Goal: Task Accomplishment & Management: Complete application form

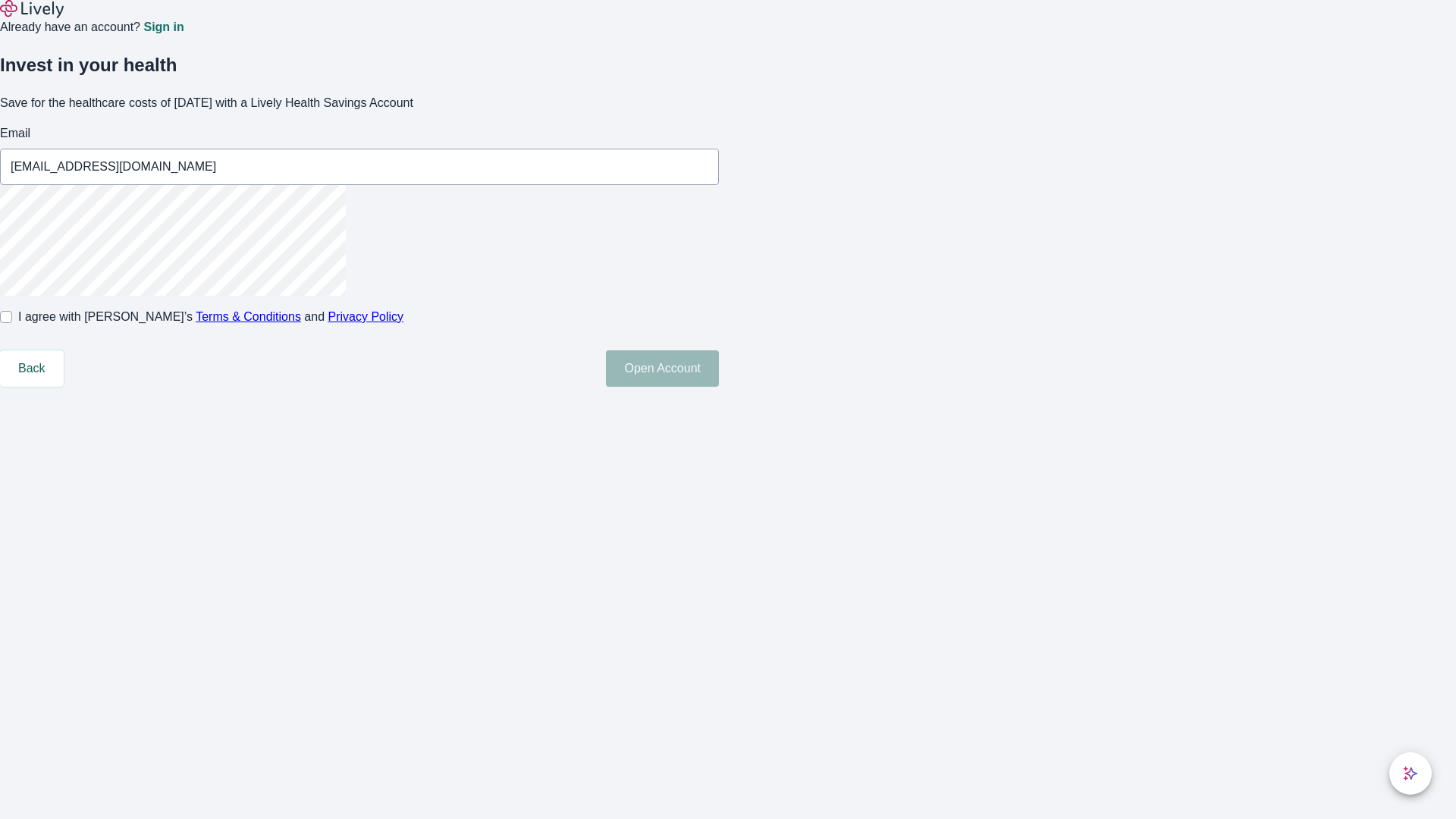
click at [12, 323] on input "I agree with Lively’s Terms & Conditions and Privacy Policy" at bounding box center [6, 317] width 12 height 12
checkbox input "true"
click at [719, 387] on button "Open Account" at bounding box center [662, 369] width 113 height 36
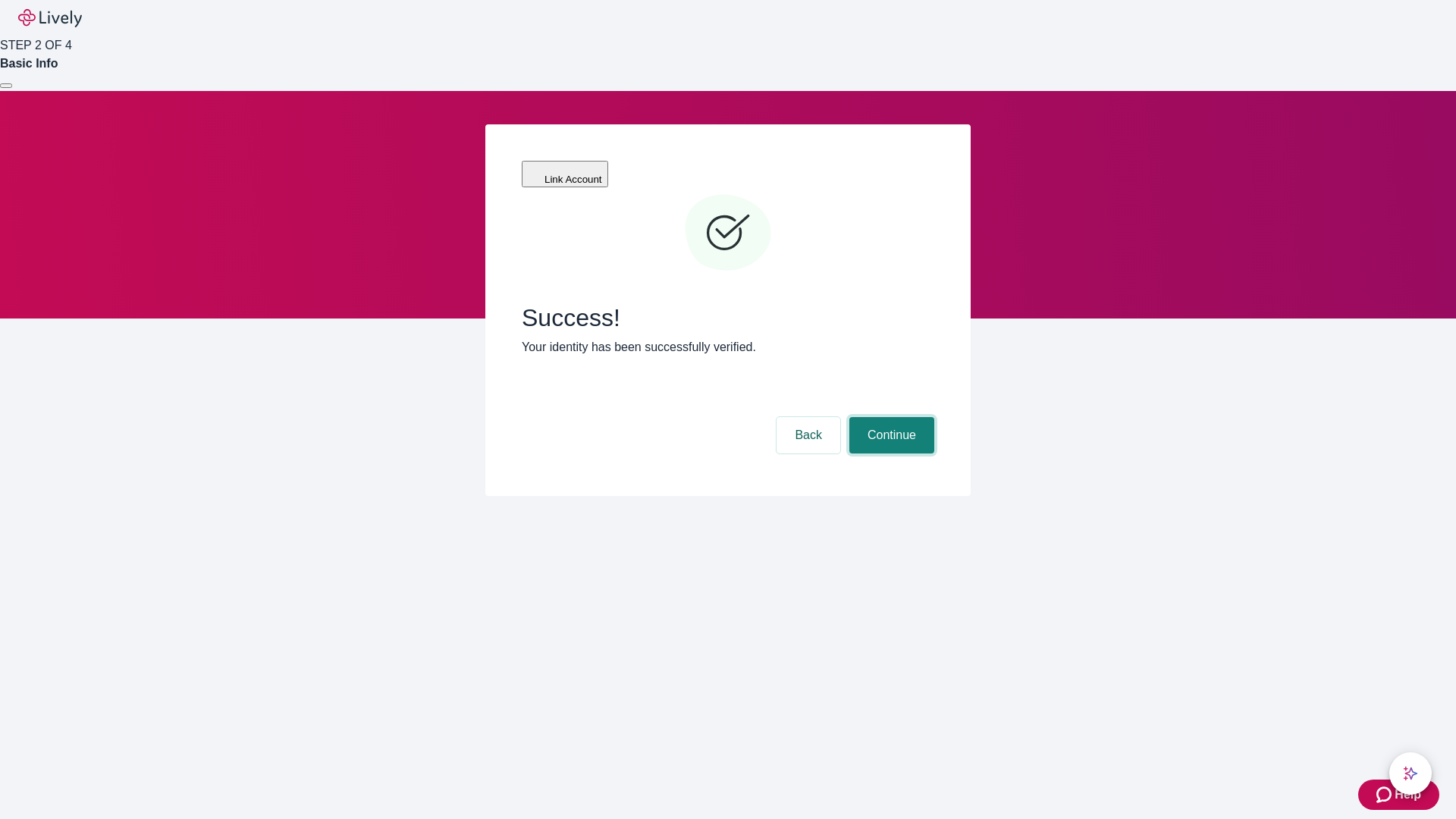
click at [890, 417] on button "Continue" at bounding box center [891, 436] width 85 height 36
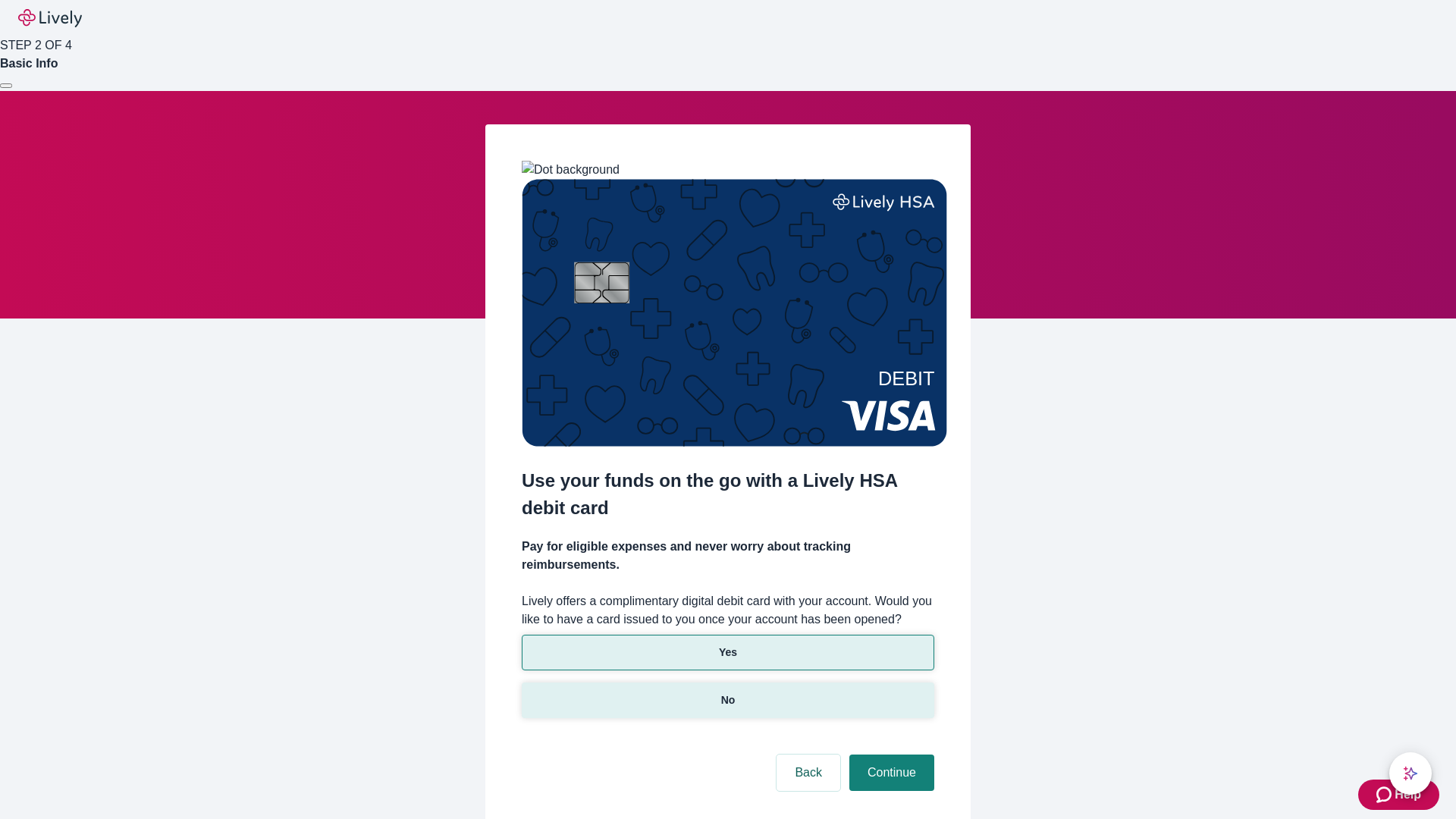
click at [728, 692] on p "No" at bounding box center [728, 700] width 14 height 16
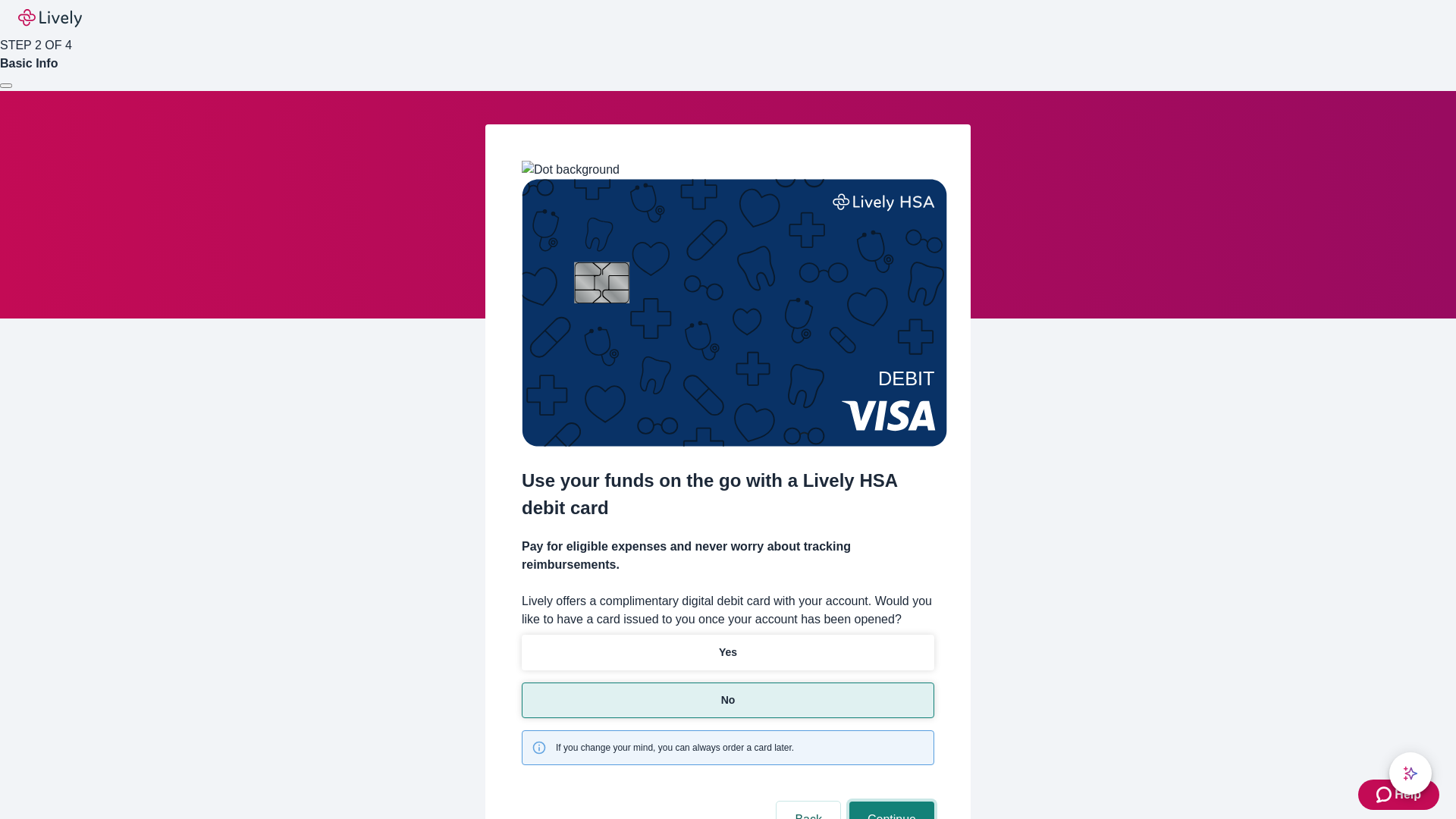
click at [890, 802] on button "Continue" at bounding box center [891, 820] width 85 height 36
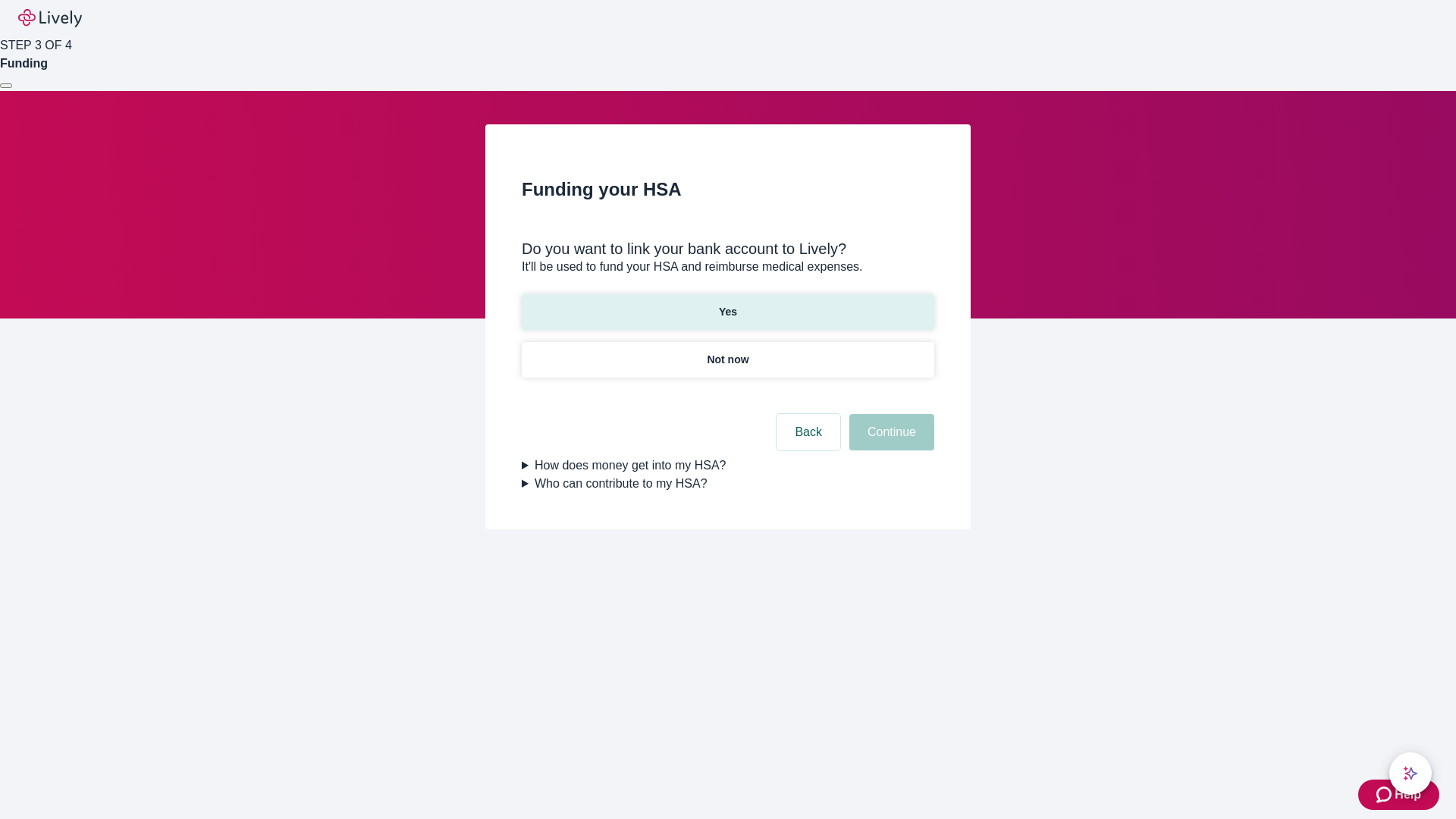
click at [728, 304] on p "Yes" at bounding box center [728, 312] width 18 height 16
click at [890, 414] on button "Continue" at bounding box center [891, 432] width 85 height 36
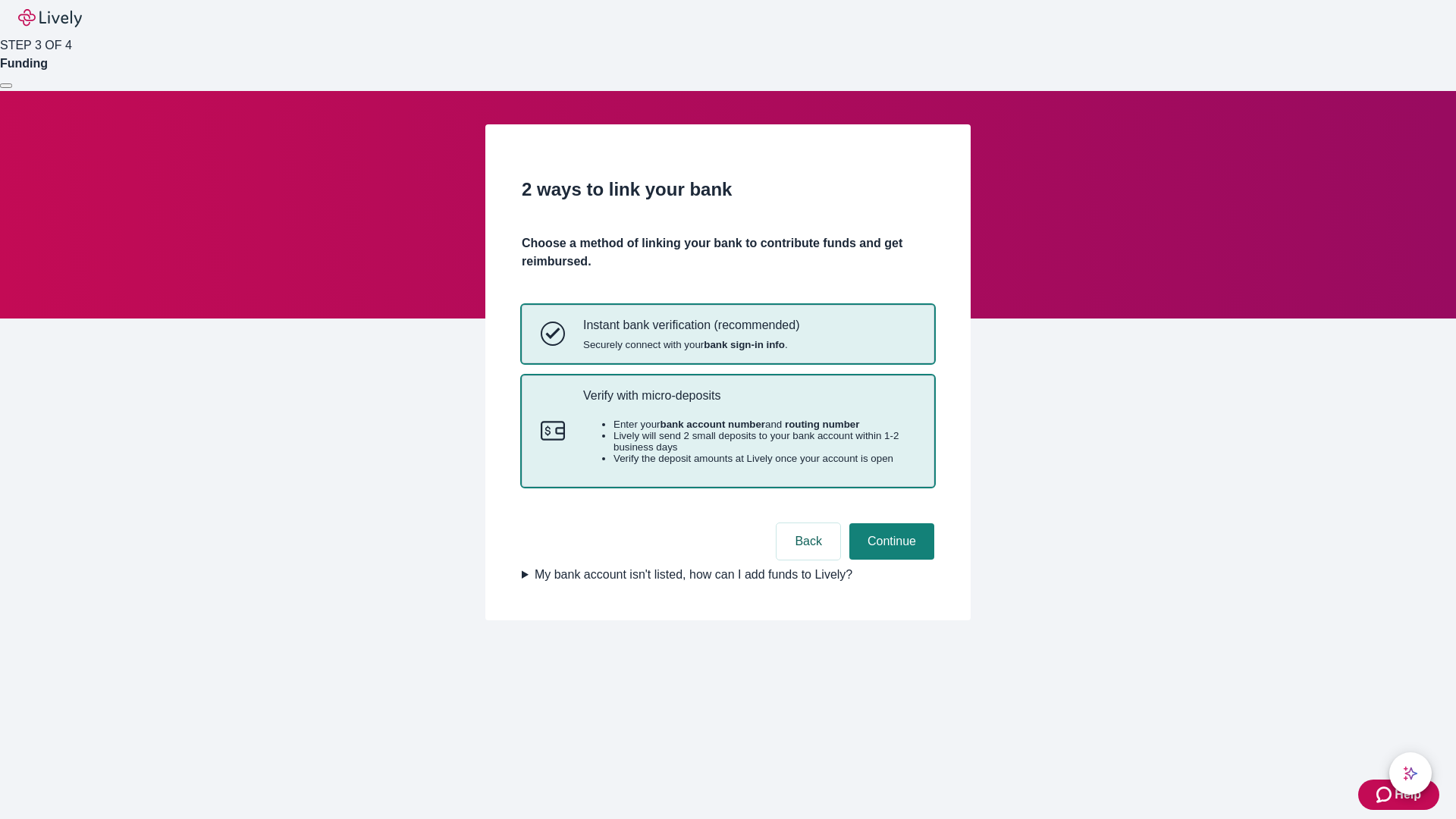
click at [748, 403] on p "Verify with micro-deposits" at bounding box center [750, 395] width 333 height 14
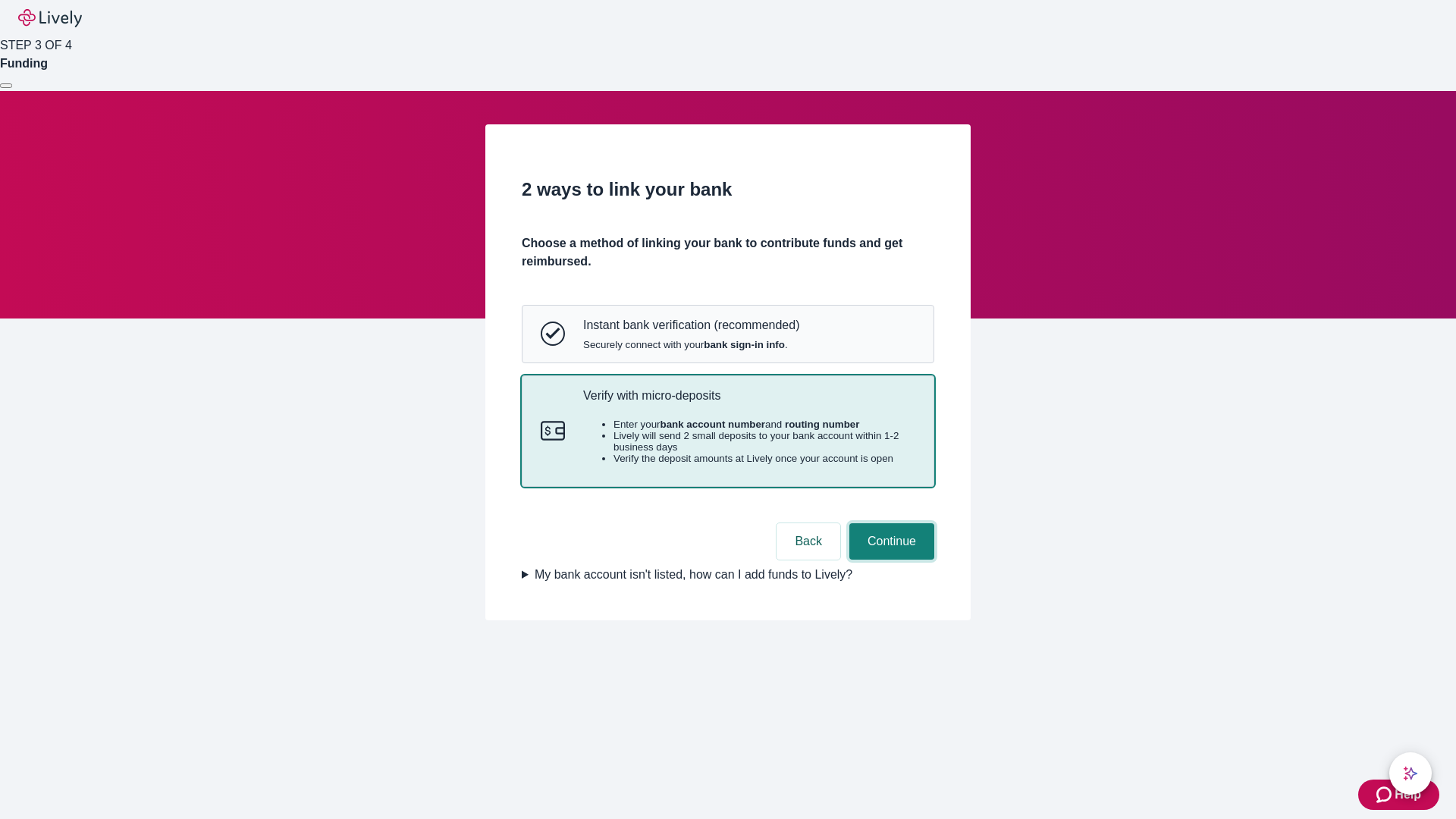
click at [890, 560] on button "Continue" at bounding box center [891, 542] width 85 height 36
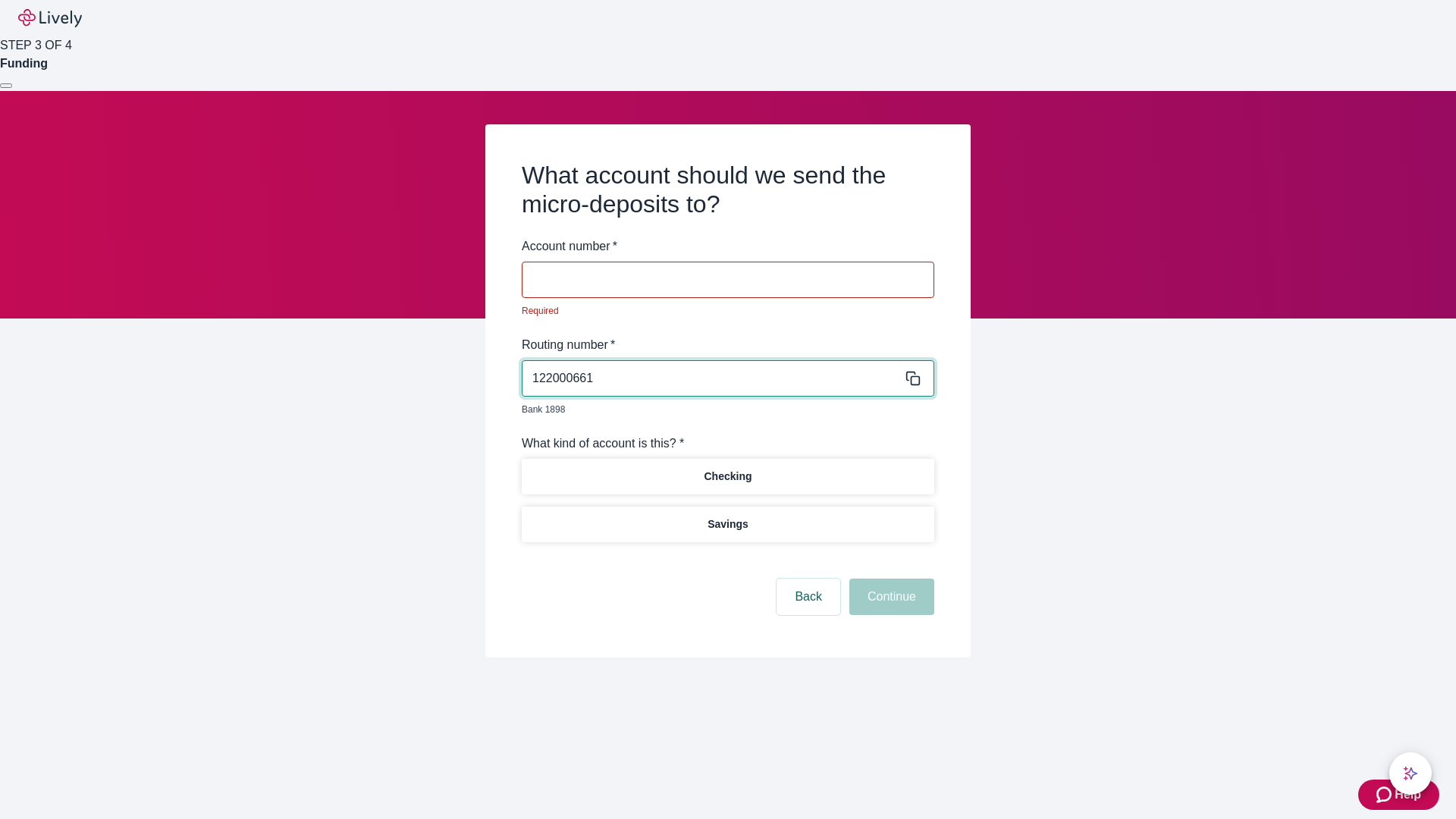
type input "122000661"
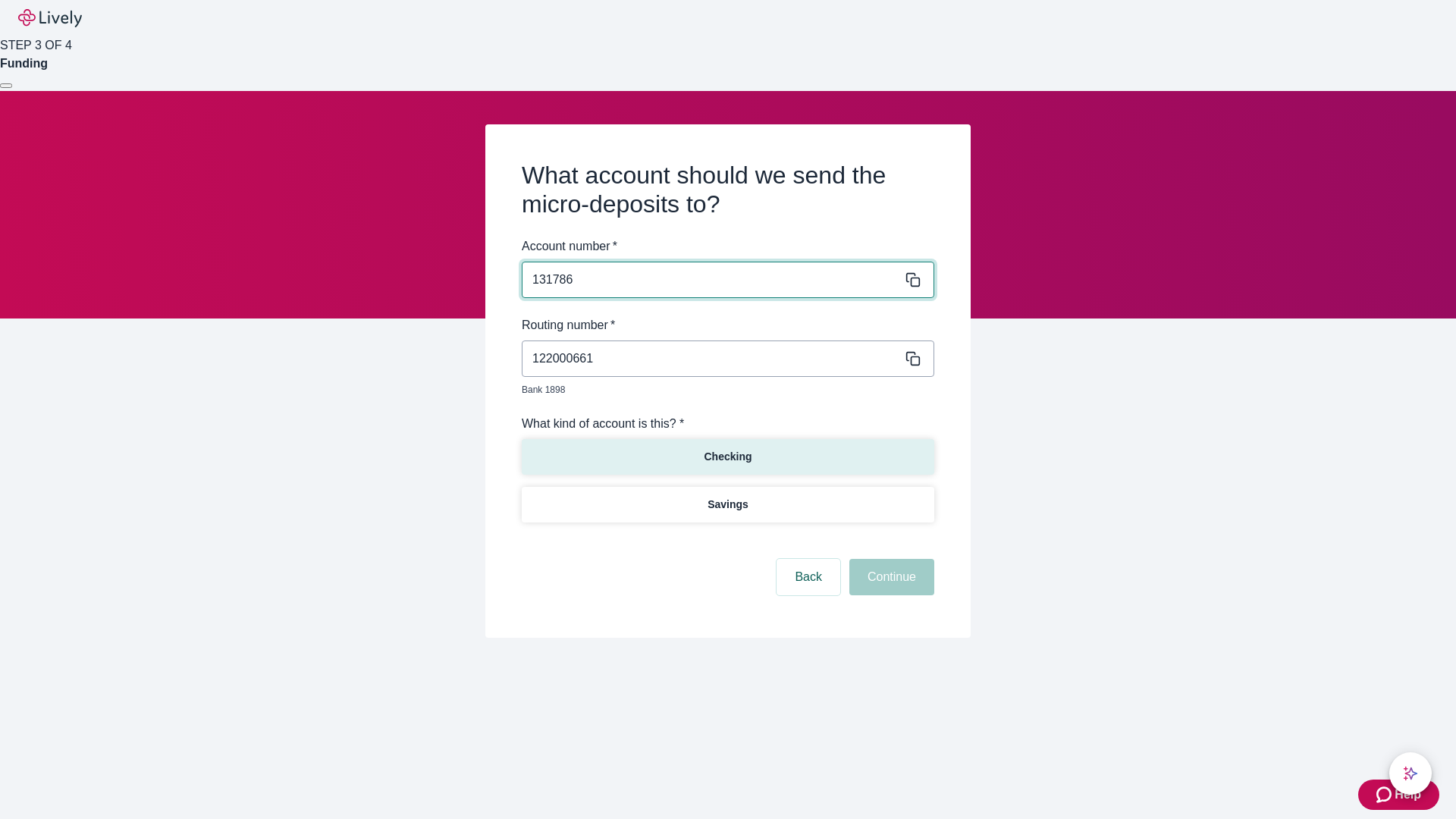
type input "131786"
click at [728, 449] on p "Checking" at bounding box center [728, 457] width 48 height 16
